Goal: Entertainment & Leisure: Consume media (video, audio)

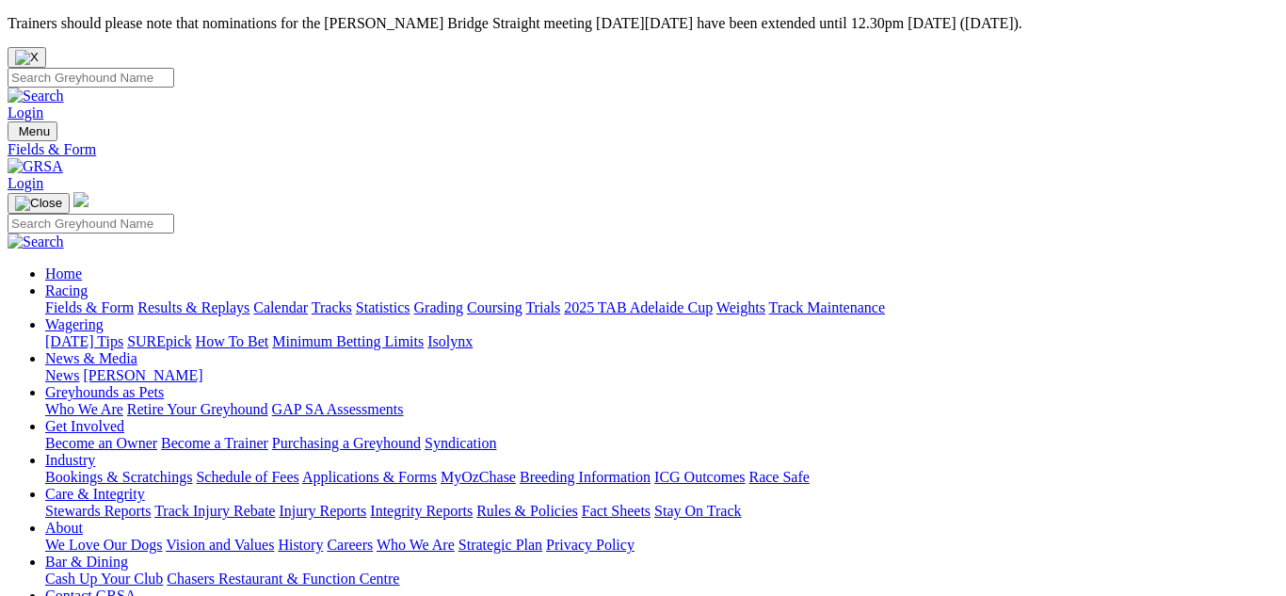
click at [248, 299] on link "Results & Replays" at bounding box center [193, 307] width 112 height 16
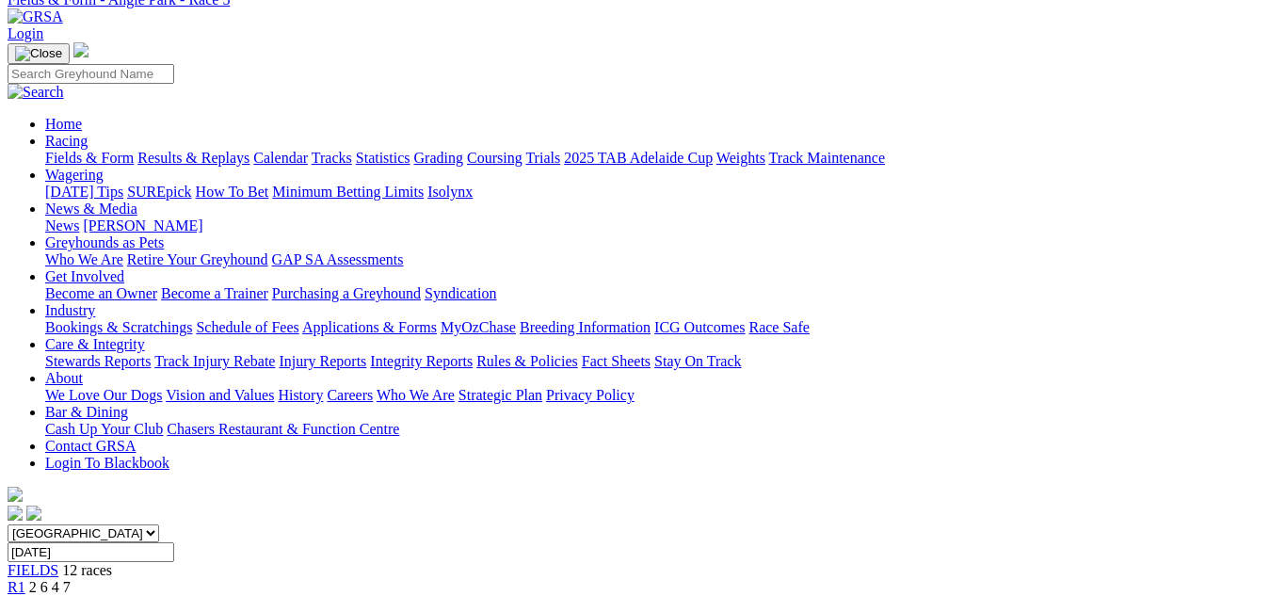
scroll to position [151, 0]
